Goal: Contribute content: Contribute content

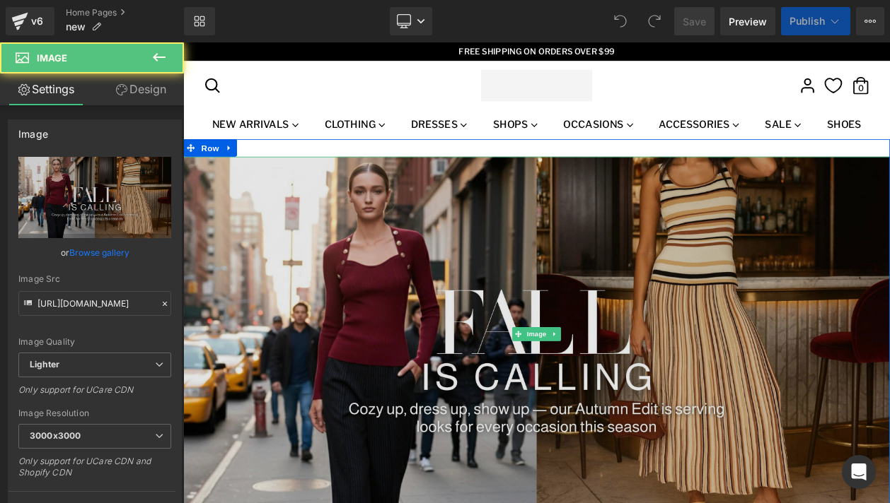
click at [289, 311] on img at bounding box center [611, 396] width 856 height 430
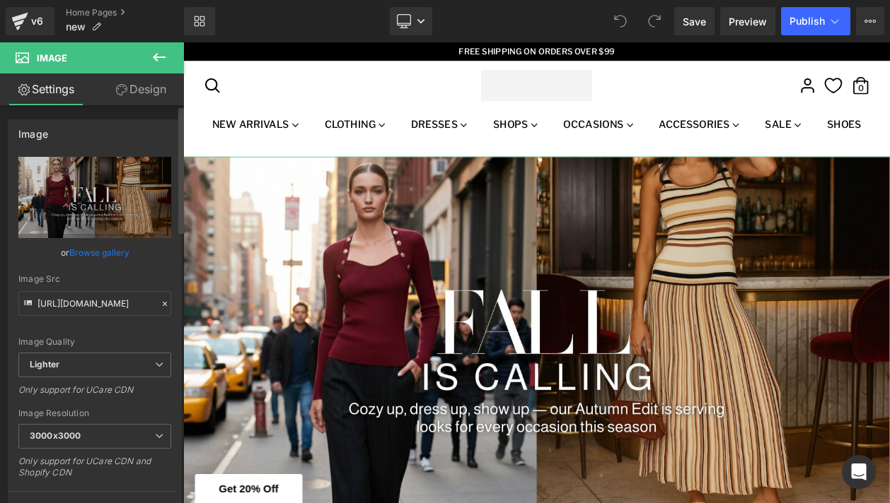
click at [78, 255] on link "Browse gallery" at bounding box center [99, 252] width 60 height 25
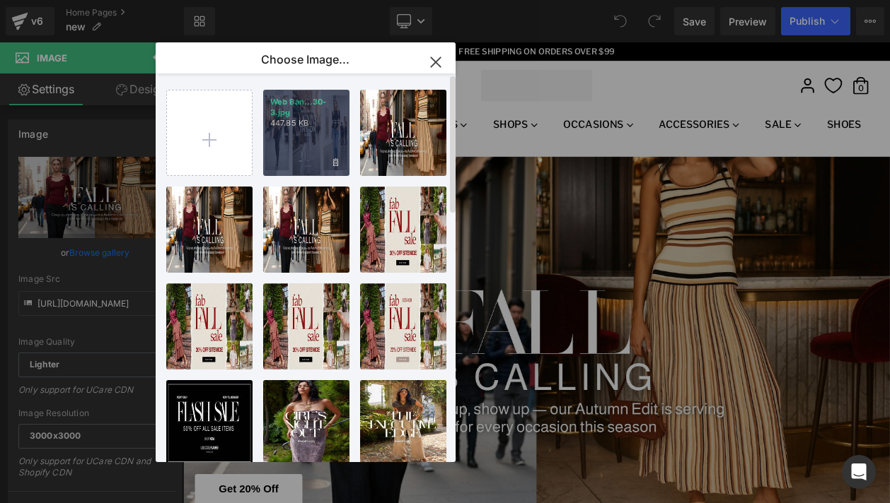
click at [304, 163] on div "Web Ban...30-3.jpg 447.85 KB" at bounding box center [306, 133] width 86 height 86
type input "https://ucarecdn.com/718a52c6-10a4-4e0d-a523-2bc1915c6f53/-/format/auto/-/previ…"
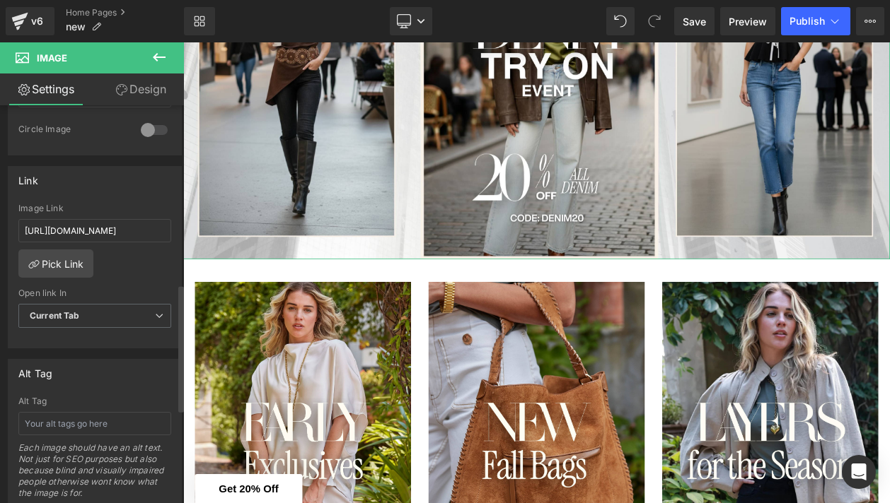
scroll to position [569, 0]
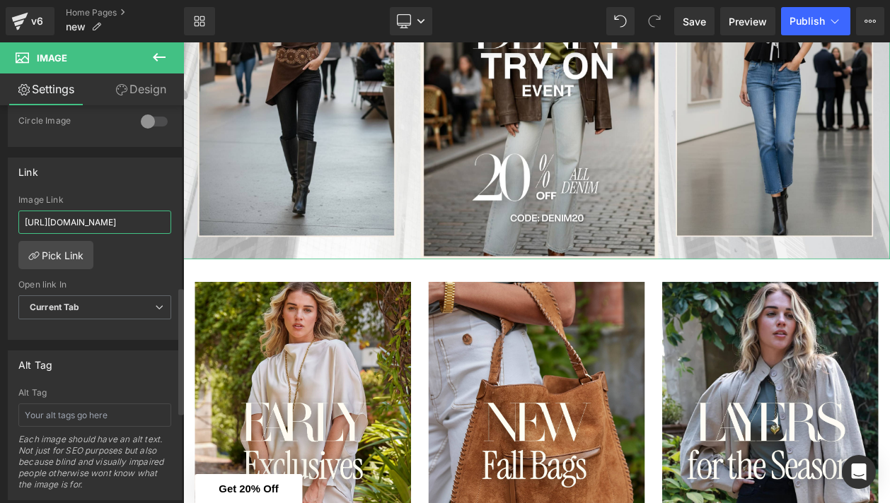
click at [109, 227] on input "[URL][DOMAIN_NAME]" at bounding box center [94, 222] width 153 height 23
paste input "the-denim-edit"
type input "https://fabrikstyle.com/collections/the-denim-edit?filter.v.availability=1"
click at [123, 183] on div "Link" at bounding box center [94, 171] width 173 height 27
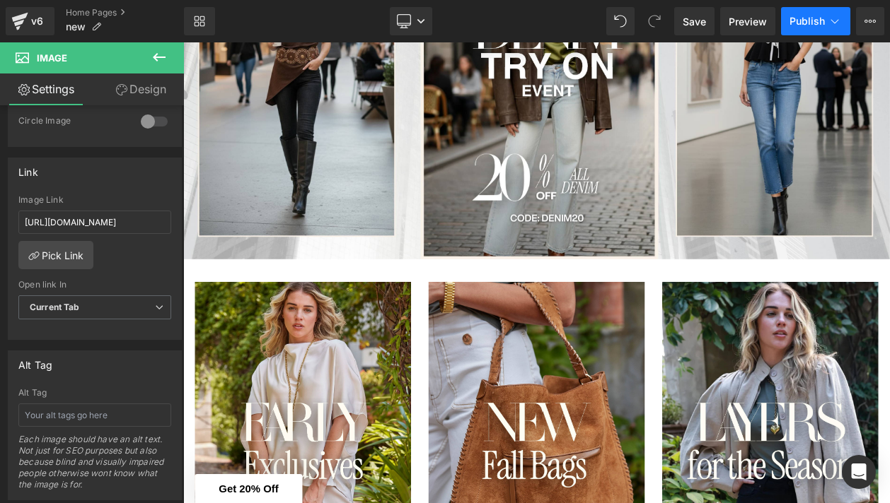
click at [832, 11] on button "Publish" at bounding box center [815, 21] width 69 height 28
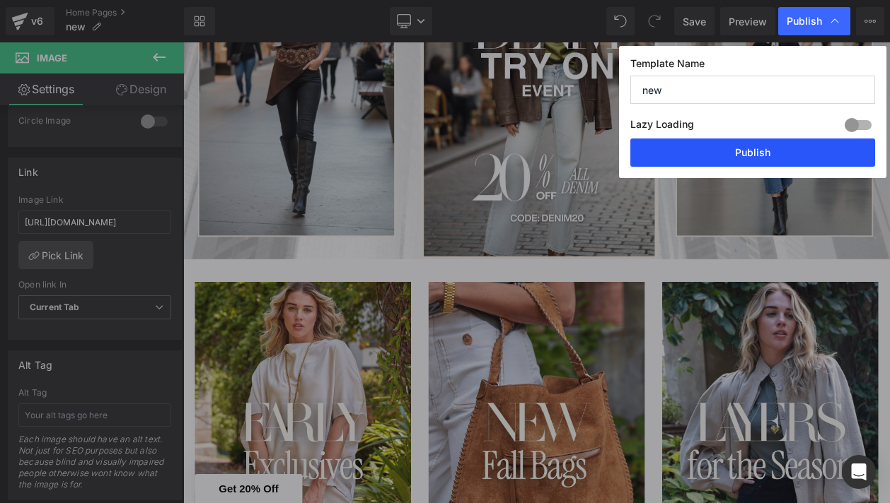
click at [738, 152] on button "Publish" at bounding box center [752, 153] width 245 height 28
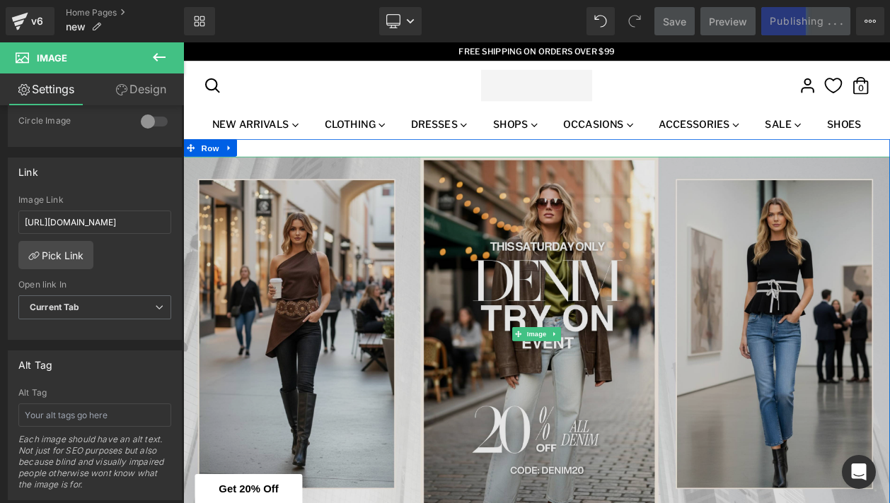
scroll to position [0, 0]
